Goal: Transaction & Acquisition: Download file/media

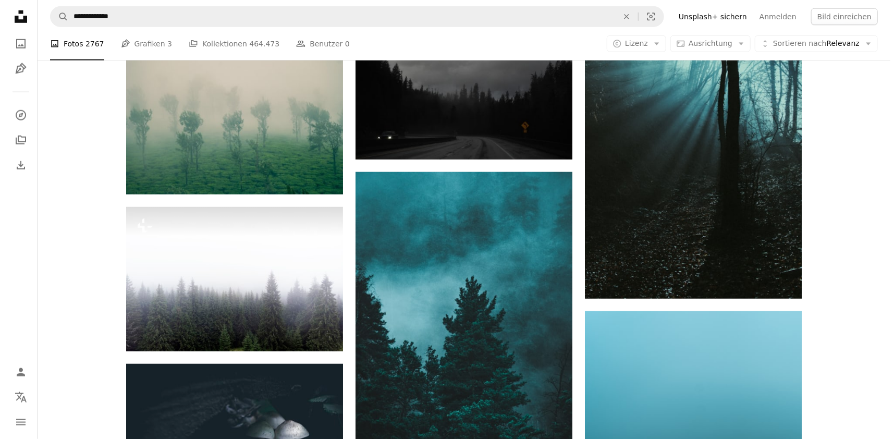
scroll to position [14073, 0]
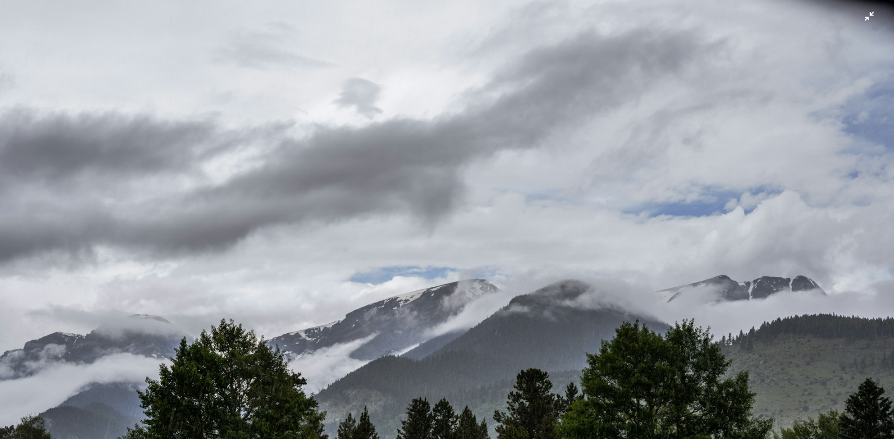
click at [864, 13] on img "Dieses Bild herauszoomen" at bounding box center [446, 255] width 895 height 513
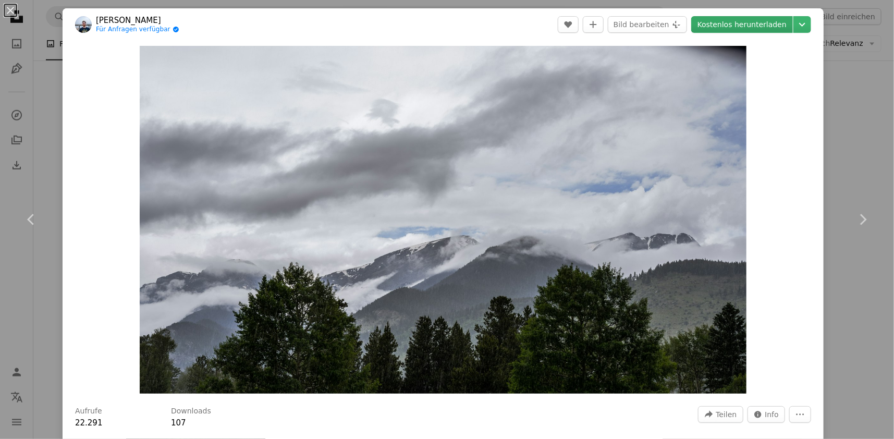
click at [751, 22] on link "Kostenlos herunterladen" at bounding box center [742, 24] width 102 height 17
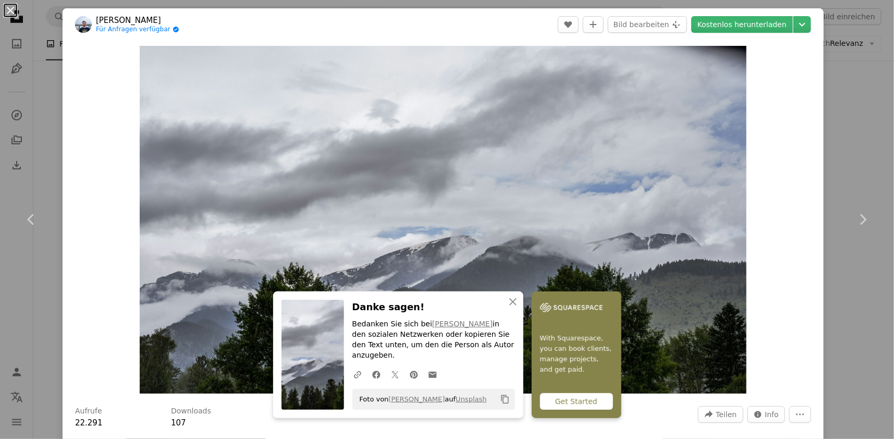
click at [8, 11] on button "An X shape" at bounding box center [10, 10] width 13 height 13
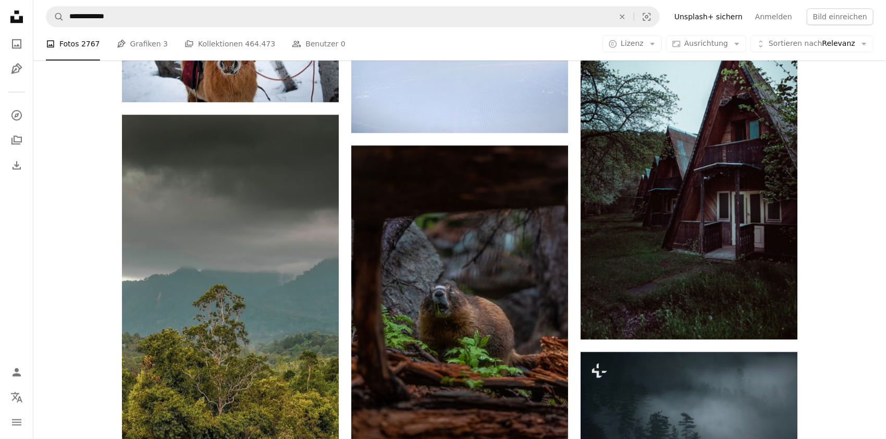
scroll to position [15449, 0]
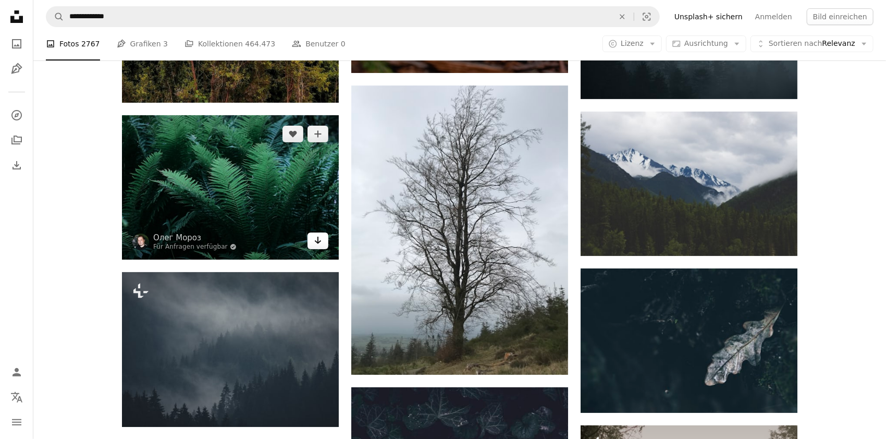
click at [315, 244] on icon "Arrow pointing down" at bounding box center [318, 240] width 8 height 13
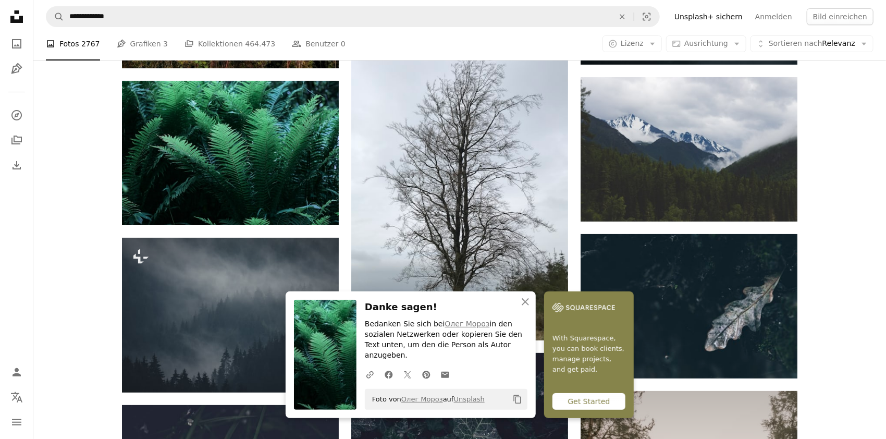
scroll to position [16013, 0]
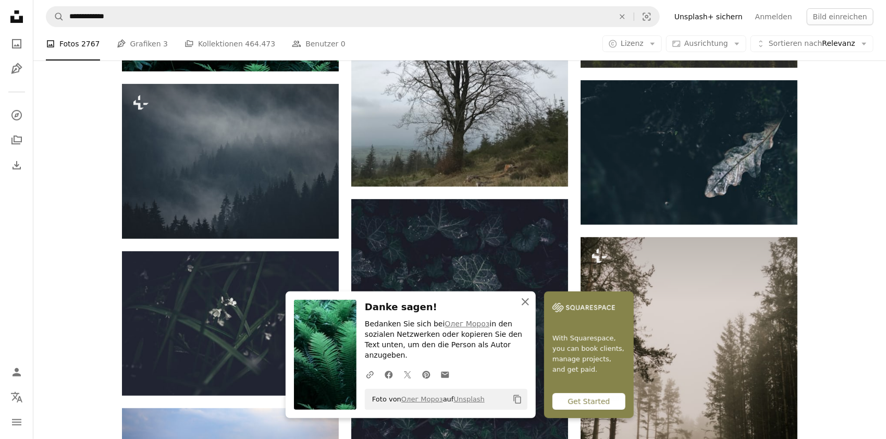
click at [521, 308] on icon "An X shape" at bounding box center [525, 302] width 13 height 13
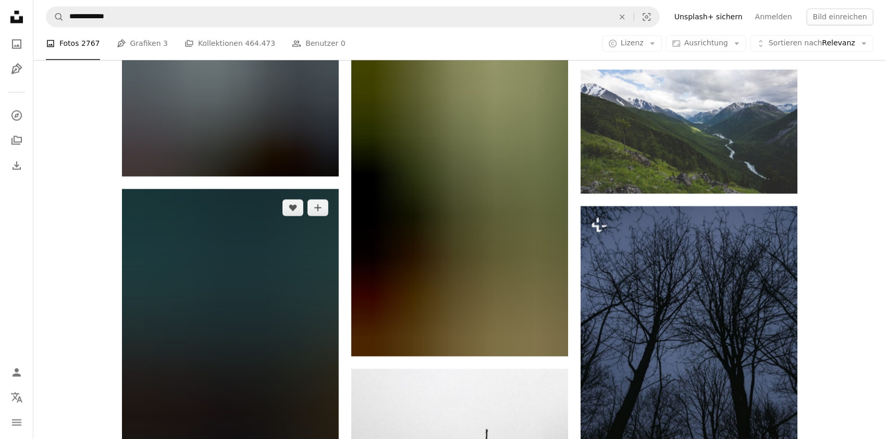
scroll to position [17388, 0]
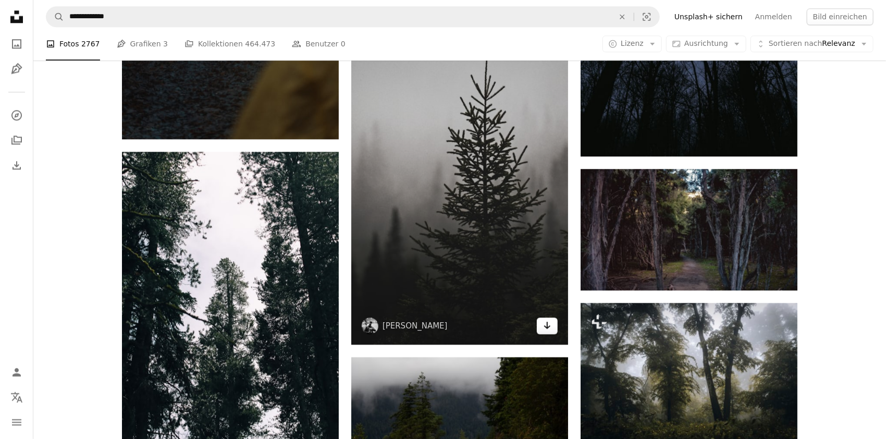
click at [547, 326] on icon "Arrow pointing down" at bounding box center [547, 325] width 8 height 13
